Goal: Information Seeking & Learning: Learn about a topic

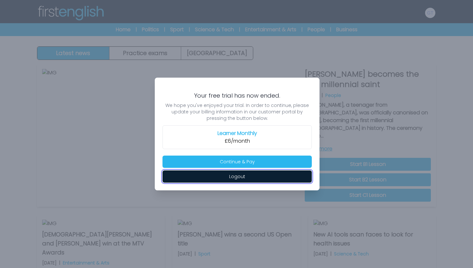
click at [248, 179] on button "Logout" at bounding box center [236, 176] width 149 height 12
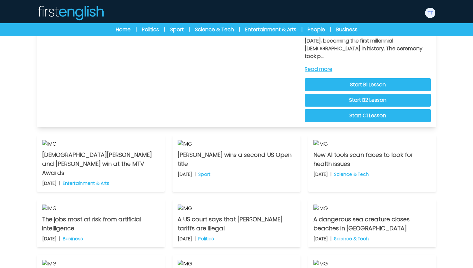
scroll to position [68, 0]
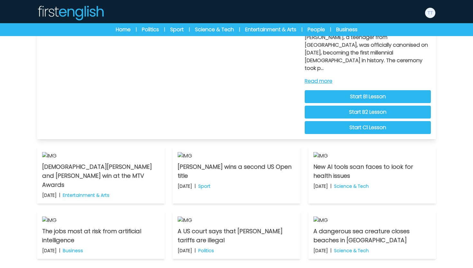
click at [333, 91] on link "Start B1 Lesson" at bounding box center [368, 96] width 126 height 13
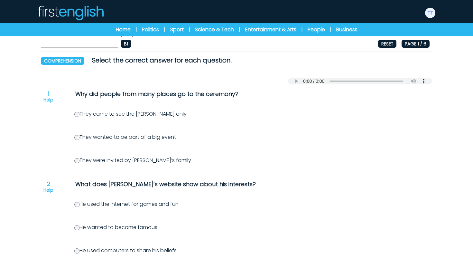
scroll to position [57, 0]
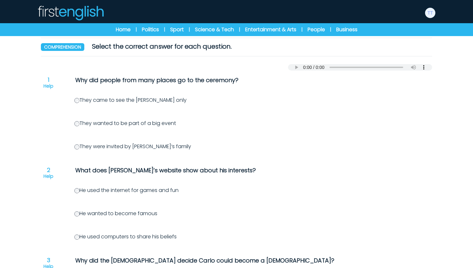
click at [83, 123] on label "They wanted to be part of a big event" at bounding box center [125, 122] width 102 height 7
click at [80, 192] on label "He used the internet for games and fun" at bounding box center [126, 189] width 104 height 7
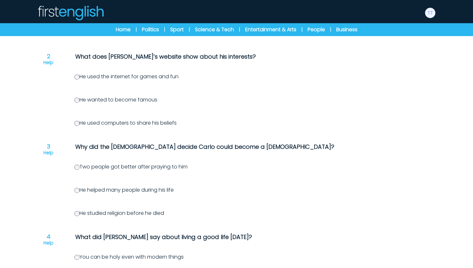
click at [80, 192] on label "He helped many people during his life" at bounding box center [123, 189] width 99 height 7
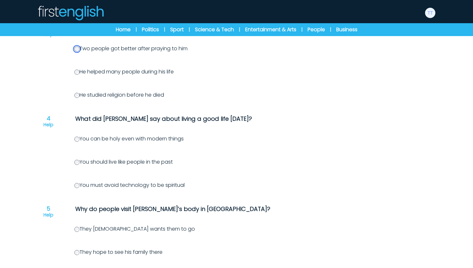
scroll to position [316, 0]
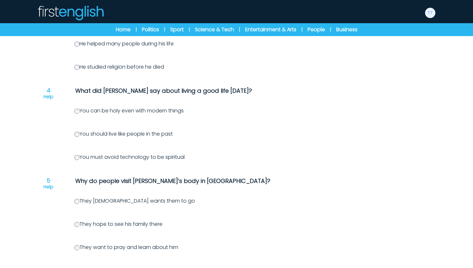
click at [77, 138] on div "Question 1 Help Why did people from many places go to the ceremony? They came t…" at bounding box center [236, 44] width 391 height 466
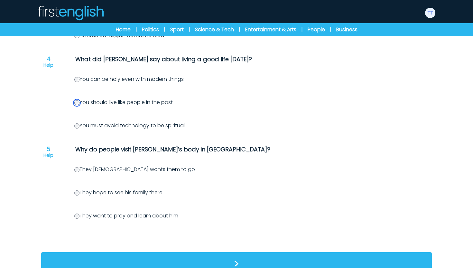
scroll to position [362, 0]
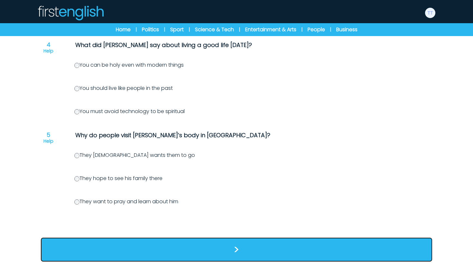
click at [114, 247] on button ">" at bounding box center [236, 249] width 391 height 24
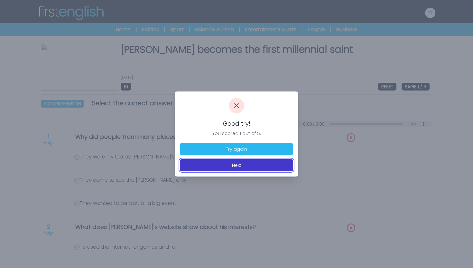
click at [243, 165] on button "Next" at bounding box center [236, 165] width 113 height 12
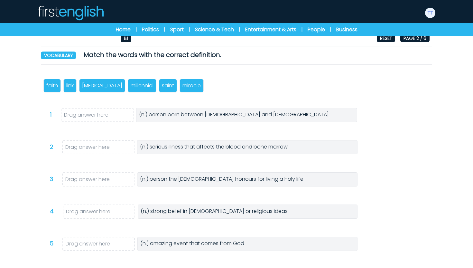
scroll to position [40, 0]
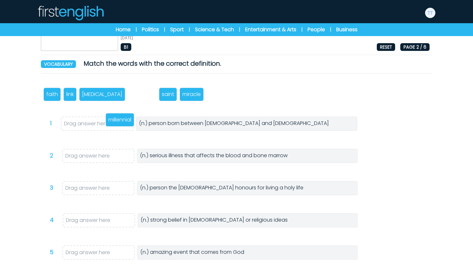
drag, startPoint x: 123, startPoint y: 95, endPoint x: 97, endPoint y: 123, distance: 38.0
click at [108, 123] on p "millennial" at bounding box center [119, 120] width 23 height 8
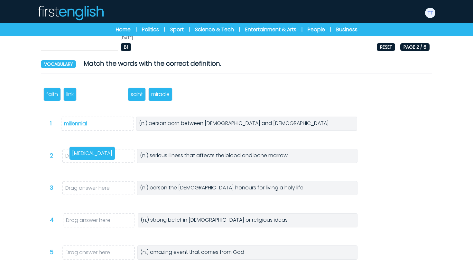
drag, startPoint x: 92, startPoint y: 89, endPoint x: 82, endPoint y: 149, distance: 60.7
click at [82, 149] on div "leukaemia" at bounding box center [92, 153] width 46 height 14
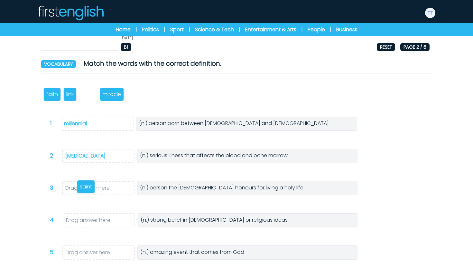
drag, startPoint x: 94, startPoint y: 97, endPoint x: 90, endPoint y: 191, distance: 94.4
click at [90, 190] on p "saint" at bounding box center [86, 187] width 12 height 8
drag, startPoint x: 97, startPoint y: 97, endPoint x: 100, endPoint y: 221, distance: 124.9
click at [100, 221] on p "miracle" at bounding box center [94, 219] width 18 height 8
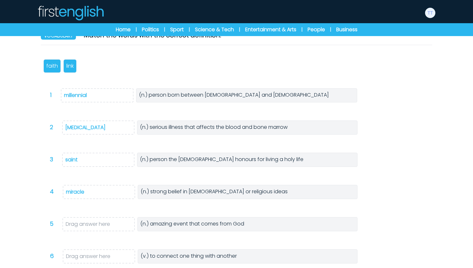
scroll to position [70, 0]
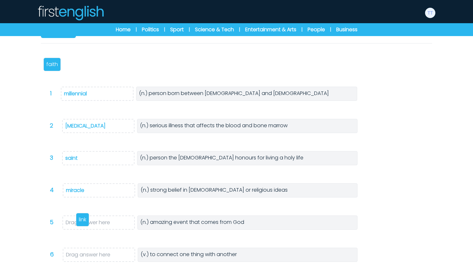
drag, startPoint x: 69, startPoint y: 66, endPoint x: 79, endPoint y: 224, distance: 158.6
click at [79, 223] on p "link" at bounding box center [82, 220] width 7 height 8
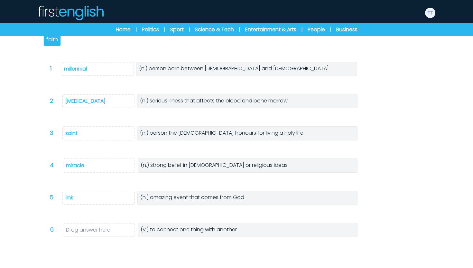
scroll to position [93, 0]
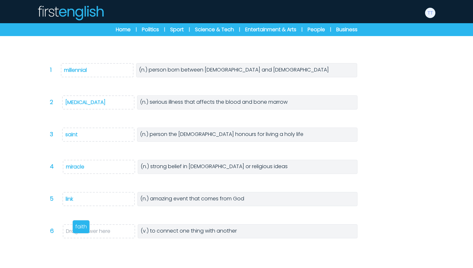
drag, startPoint x: 52, startPoint y: 43, endPoint x: 81, endPoint y: 228, distance: 187.9
click at [81, 228] on p "faith" at bounding box center [81, 227] width 12 height 8
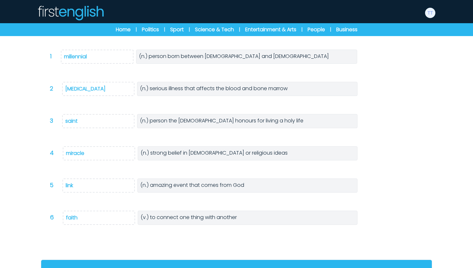
scroll to position [115, 0]
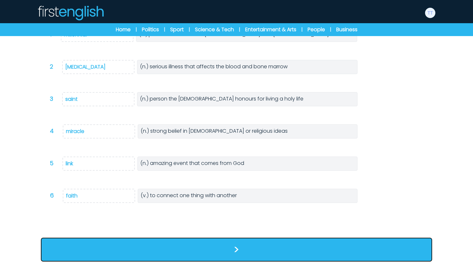
click at [93, 241] on button ">" at bounding box center [236, 249] width 391 height 24
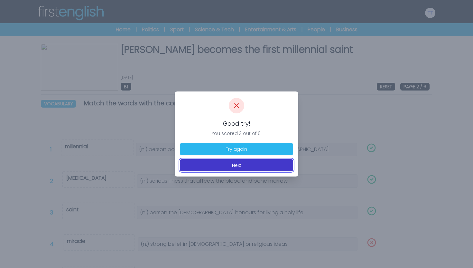
click at [212, 164] on button "Next" at bounding box center [236, 165] width 113 height 12
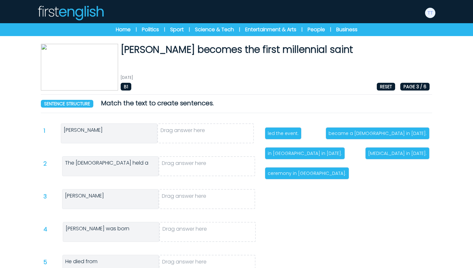
scroll to position [72, 0]
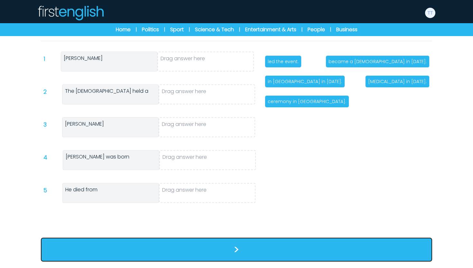
click at [227, 249] on button ">" at bounding box center [236, 249] width 391 height 24
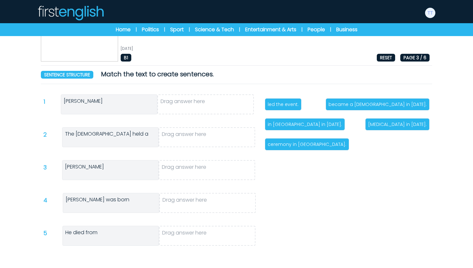
scroll to position [10, 0]
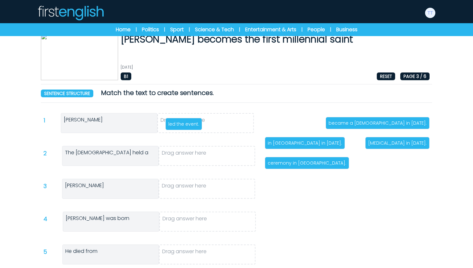
drag, startPoint x: 284, startPoint y: 123, endPoint x: 185, endPoint y: 124, distance: 99.4
click at [185, 124] on p "led the event." at bounding box center [183, 124] width 31 height 6
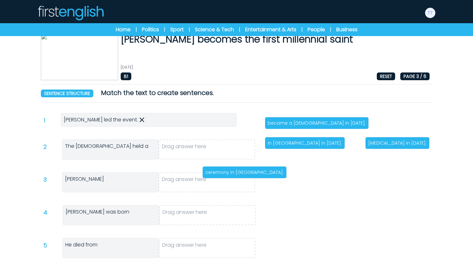
drag, startPoint x: 305, startPoint y: 144, endPoint x: 242, endPoint y: 153, distance: 63.7
click at [242, 169] on p "ceremony in Vatican City." at bounding box center [244, 172] width 79 height 6
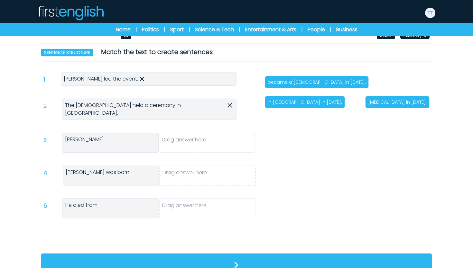
scroll to position [59, 0]
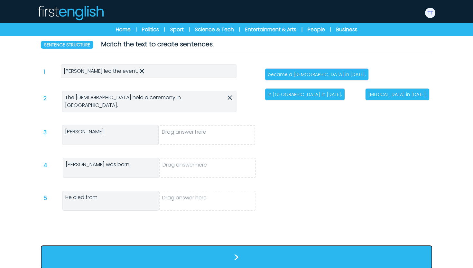
click at [246, 251] on button ">" at bounding box center [236, 257] width 391 height 24
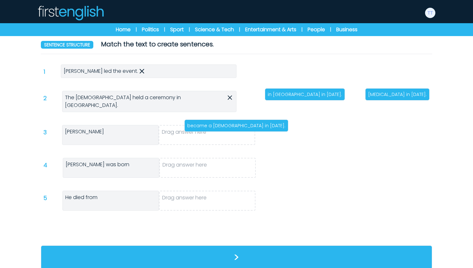
drag, startPoint x: 310, startPoint y: 70, endPoint x: 228, endPoint y: 121, distance: 96.0
click at [228, 121] on div "became a saint in 2025." at bounding box center [236, 125] width 104 height 12
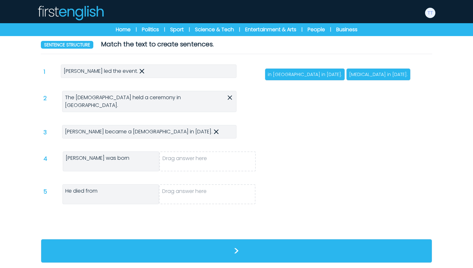
scroll to position [52, 0]
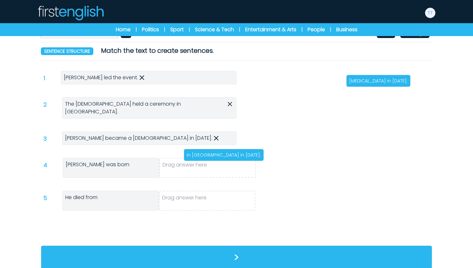
drag, startPoint x: 295, startPoint y: 80, endPoint x: 214, endPoint y: 154, distance: 110.0
click at [214, 154] on p "in London in 1991." at bounding box center [224, 155] width 74 height 6
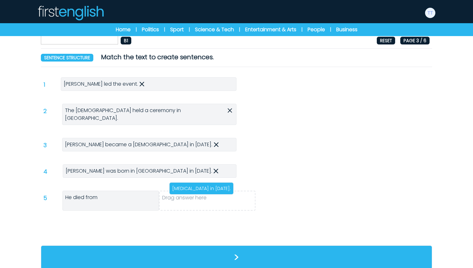
drag, startPoint x: 279, startPoint y: 87, endPoint x: 182, endPoint y: 189, distance: 140.0
click at [182, 189] on p "leukaemia in 2006." at bounding box center [201, 188] width 59 height 6
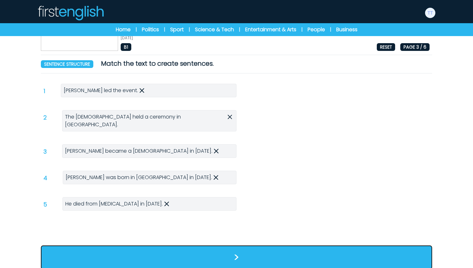
click at [197, 247] on button ">" at bounding box center [236, 257] width 391 height 24
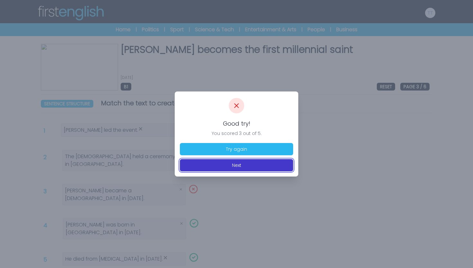
click at [232, 163] on button "Next" at bounding box center [236, 165] width 113 height 12
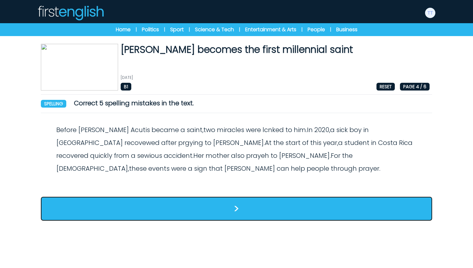
click at [230, 197] on button ">" at bounding box center [236, 209] width 391 height 24
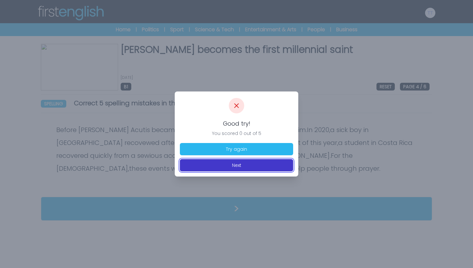
click at [236, 162] on button "Next" at bounding box center [236, 165] width 113 height 12
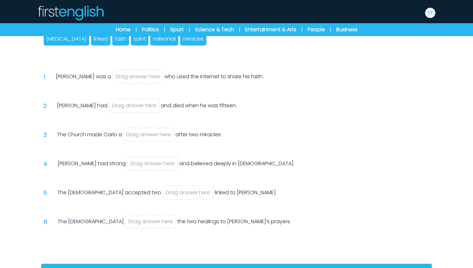
scroll to position [121, 0]
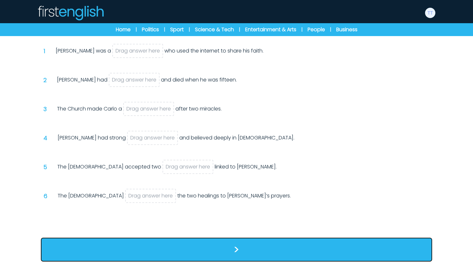
click at [220, 252] on button ">" at bounding box center [236, 249] width 391 height 24
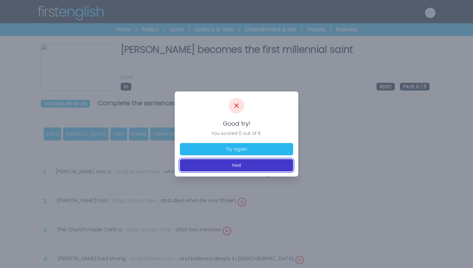
click at [244, 162] on button "Next" at bounding box center [236, 165] width 113 height 12
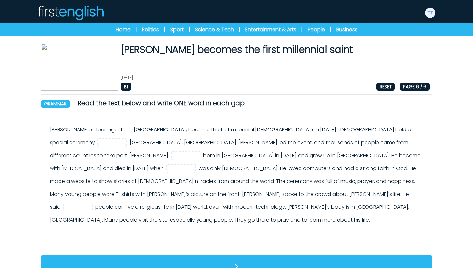
scroll to position [4, 0]
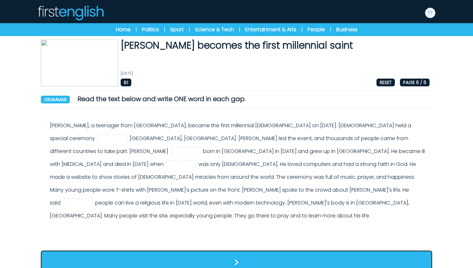
click at [241, 250] on button ">" at bounding box center [236, 262] width 391 height 24
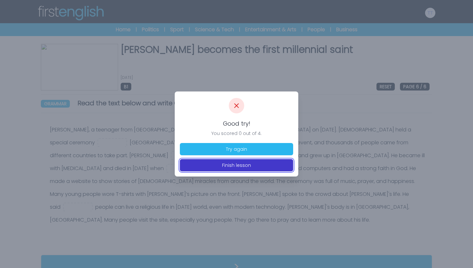
click at [243, 168] on button "Finish lesson" at bounding box center [236, 165] width 113 height 12
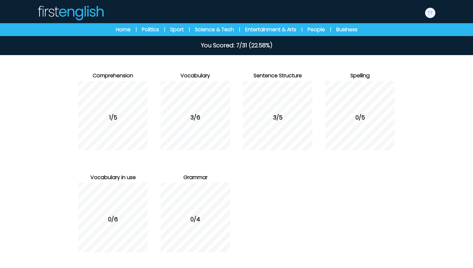
scroll to position [76, 0]
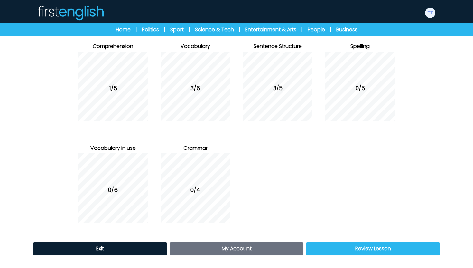
click at [282, 248] on link "My Account Account" at bounding box center [237, 248] width 134 height 13
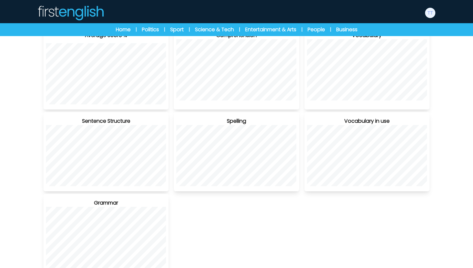
scroll to position [181, 0]
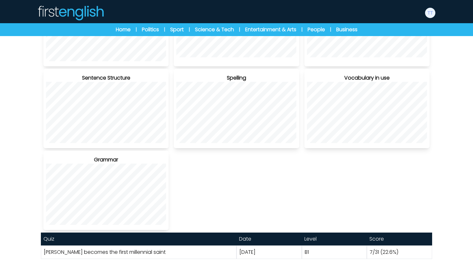
click at [125, 252] on link "[PERSON_NAME] becomes the first millennial saint" at bounding box center [105, 251] width 122 height 7
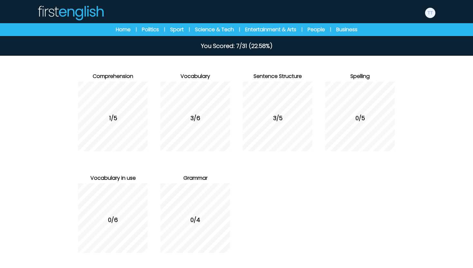
scroll to position [76, 0]
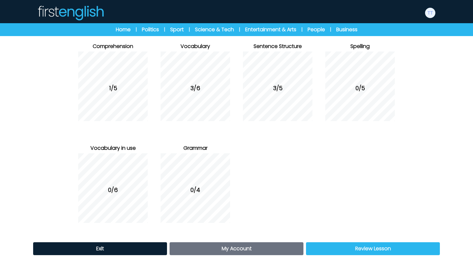
click at [339, 250] on link "Review Lesson Review" at bounding box center [373, 248] width 134 height 13
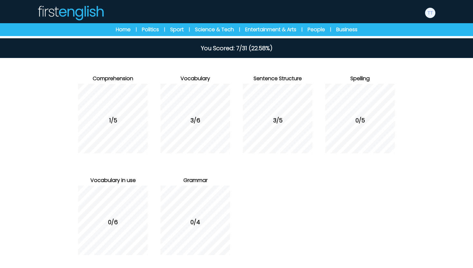
scroll to position [76, 0]
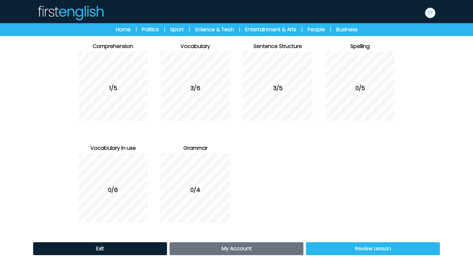
click at [209, 246] on link "My Account Account" at bounding box center [237, 248] width 134 height 13
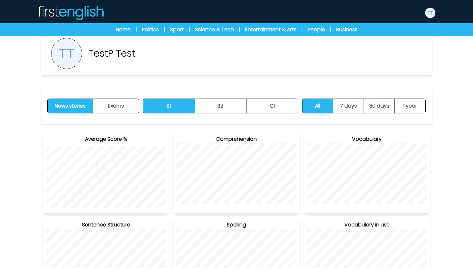
scroll to position [28, 0]
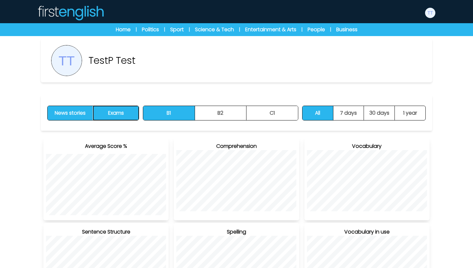
click at [130, 112] on button "Exams" at bounding box center [115, 113] width 45 height 14
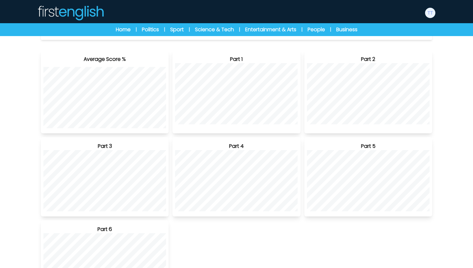
scroll to position [0, 0]
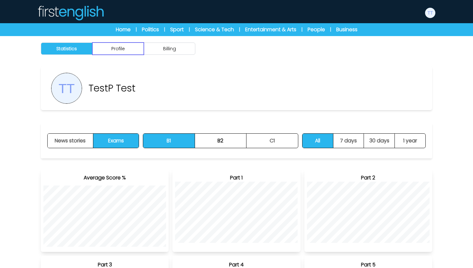
click at [120, 51] on button "Profile" at bounding box center [117, 48] width 51 height 12
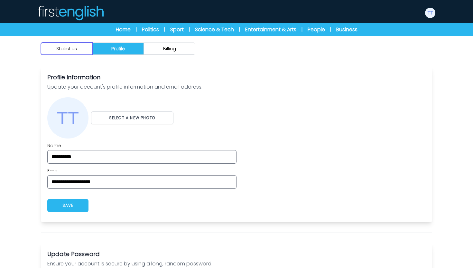
click at [71, 50] on button "Statistics" at bounding box center [66, 48] width 51 height 12
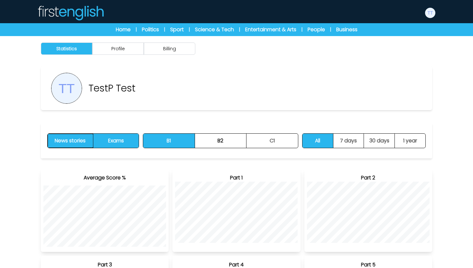
click at [80, 144] on button "News stories" at bounding box center [71, 141] width 46 height 14
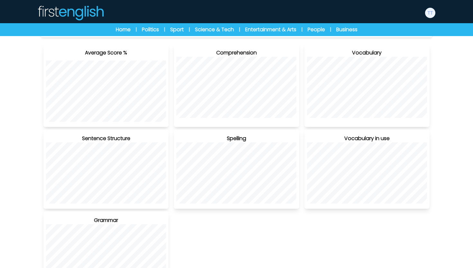
scroll to position [181, 0]
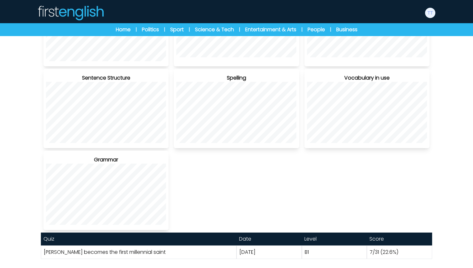
click at [129, 253] on link "[PERSON_NAME] becomes the first millennial saint" at bounding box center [105, 251] width 122 height 7
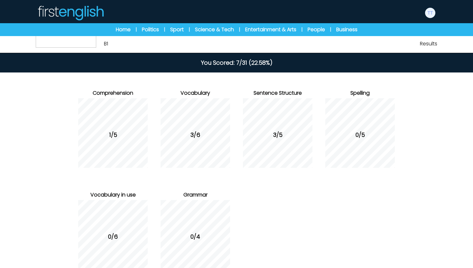
scroll to position [76, 0]
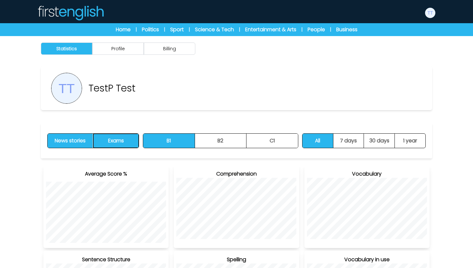
click at [123, 147] on button "Exams" at bounding box center [115, 141] width 45 height 14
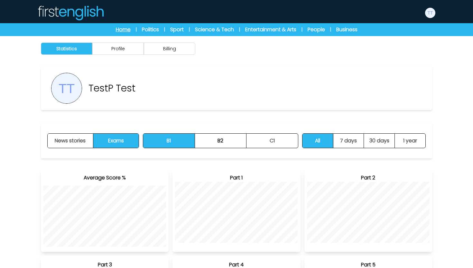
click at [126, 29] on link "Home" at bounding box center [123, 30] width 15 height 8
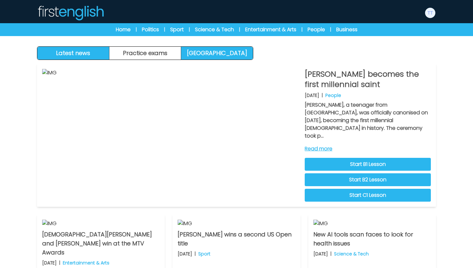
click at [205, 47] on link "[GEOGRAPHIC_DATA]" at bounding box center [217, 53] width 72 height 13
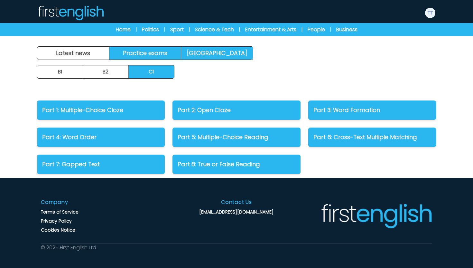
click at [149, 49] on link "Practice exams" at bounding box center [145, 53] width 72 height 13
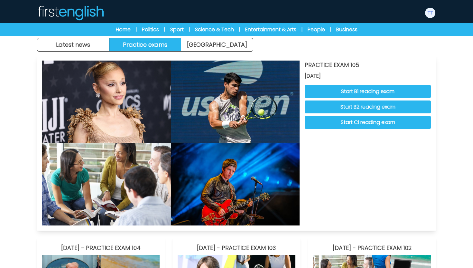
scroll to position [2, 0]
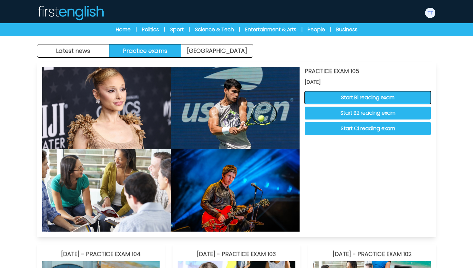
click at [368, 101] on button "Start B1 reading exam" at bounding box center [368, 97] width 126 height 13
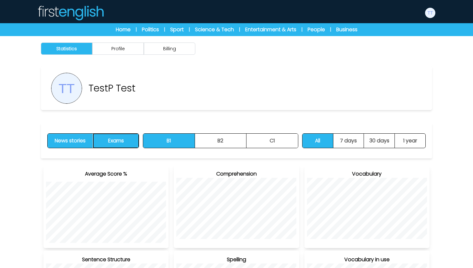
click at [116, 138] on button "Exams" at bounding box center [115, 141] width 45 height 14
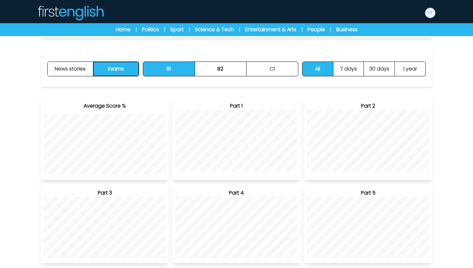
scroll to position [188, 0]
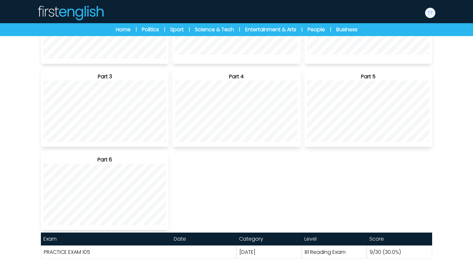
click at [88, 253] on link "PRACTICE EXAM 105" at bounding box center [67, 251] width 46 height 7
